Goal: Find specific page/section: Find specific page/section

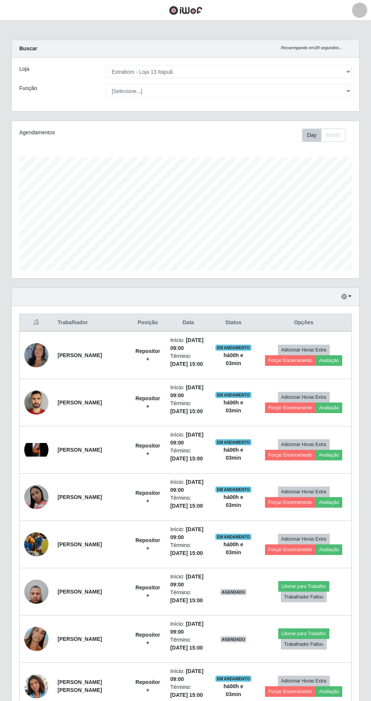
select select "436"
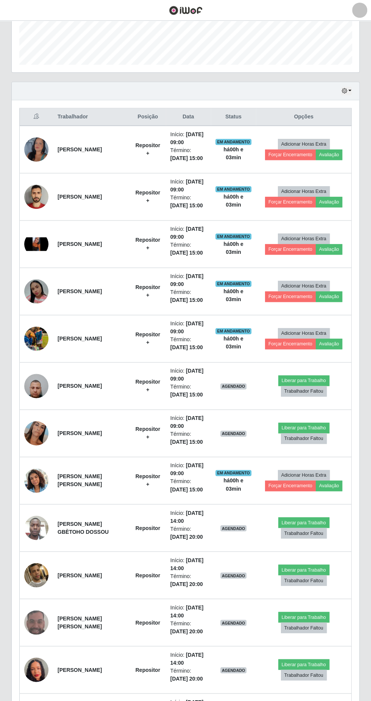
scroll to position [157, 347]
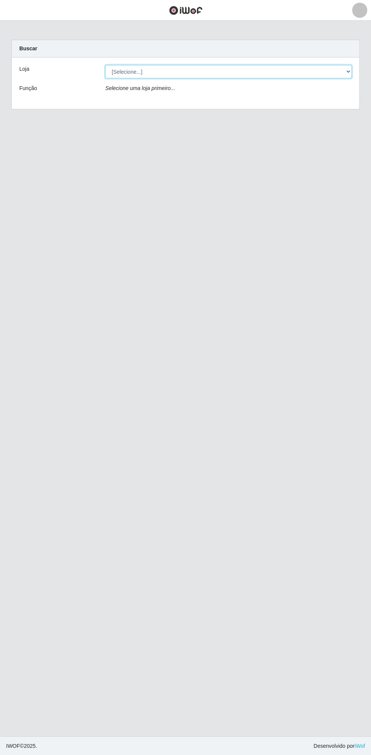
click at [217, 71] on select "[Selecione...] Extrabom - Loja 13 [GEOGRAPHIC_DATA]" at bounding box center [228, 71] width 246 height 13
select select "436"
click at [105, 65] on select "[Selecione...] Extrabom - Loja 13 [GEOGRAPHIC_DATA]" at bounding box center [228, 71] width 246 height 13
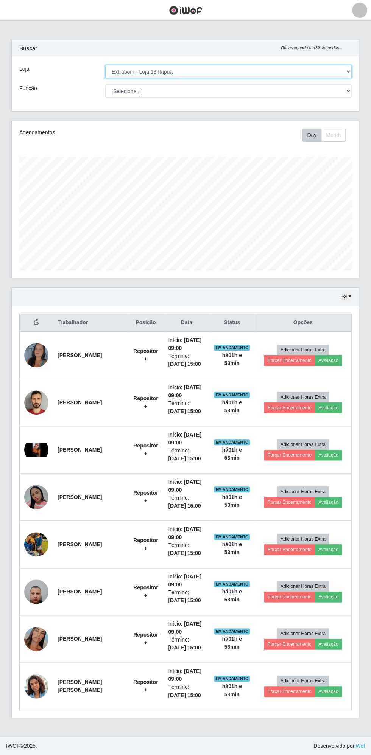
scroll to position [157, 347]
